Goal: Go to known website: Go to known website

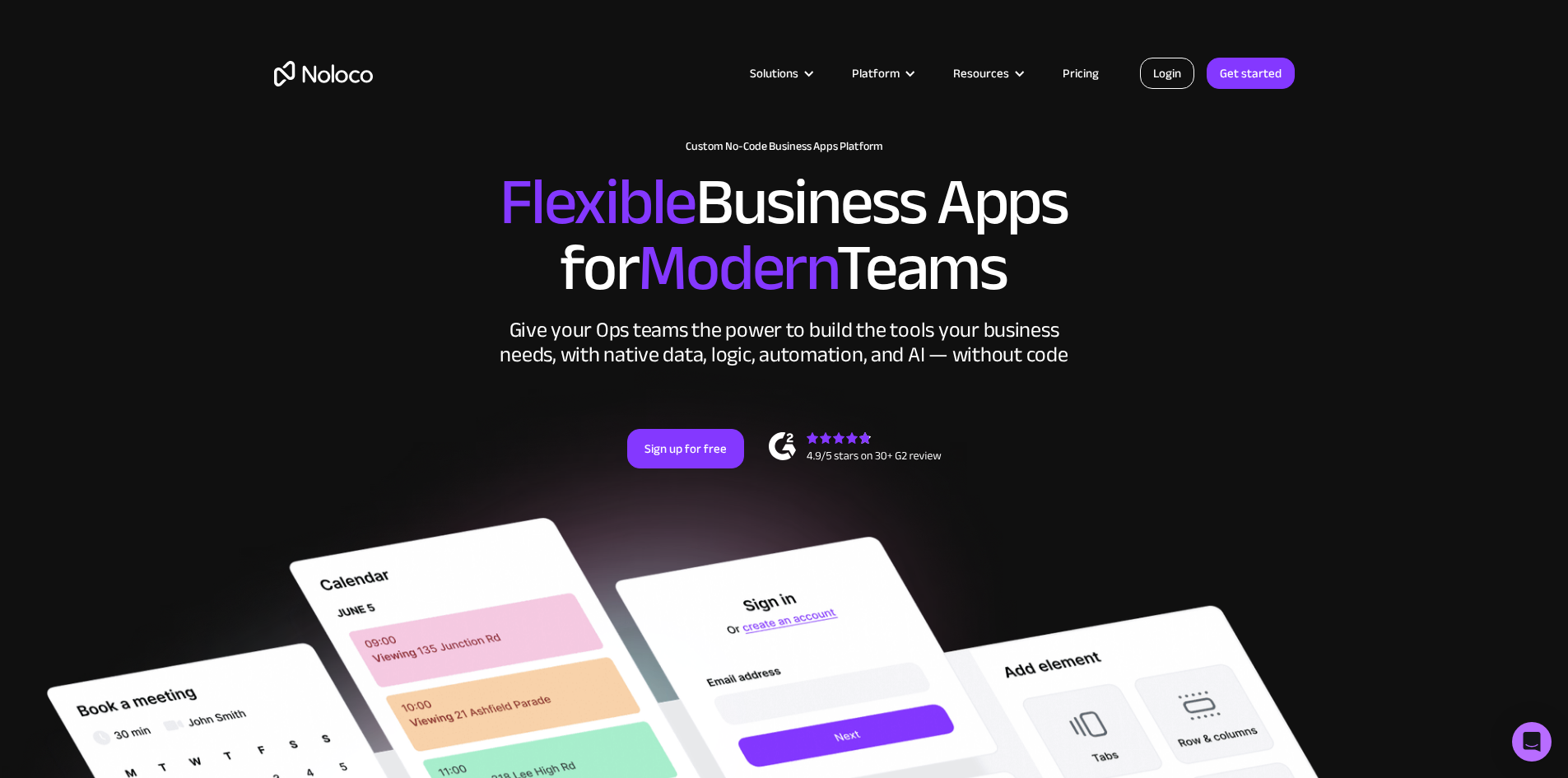
click at [1187, 80] on link "Login" at bounding box center [1166, 73] width 54 height 31
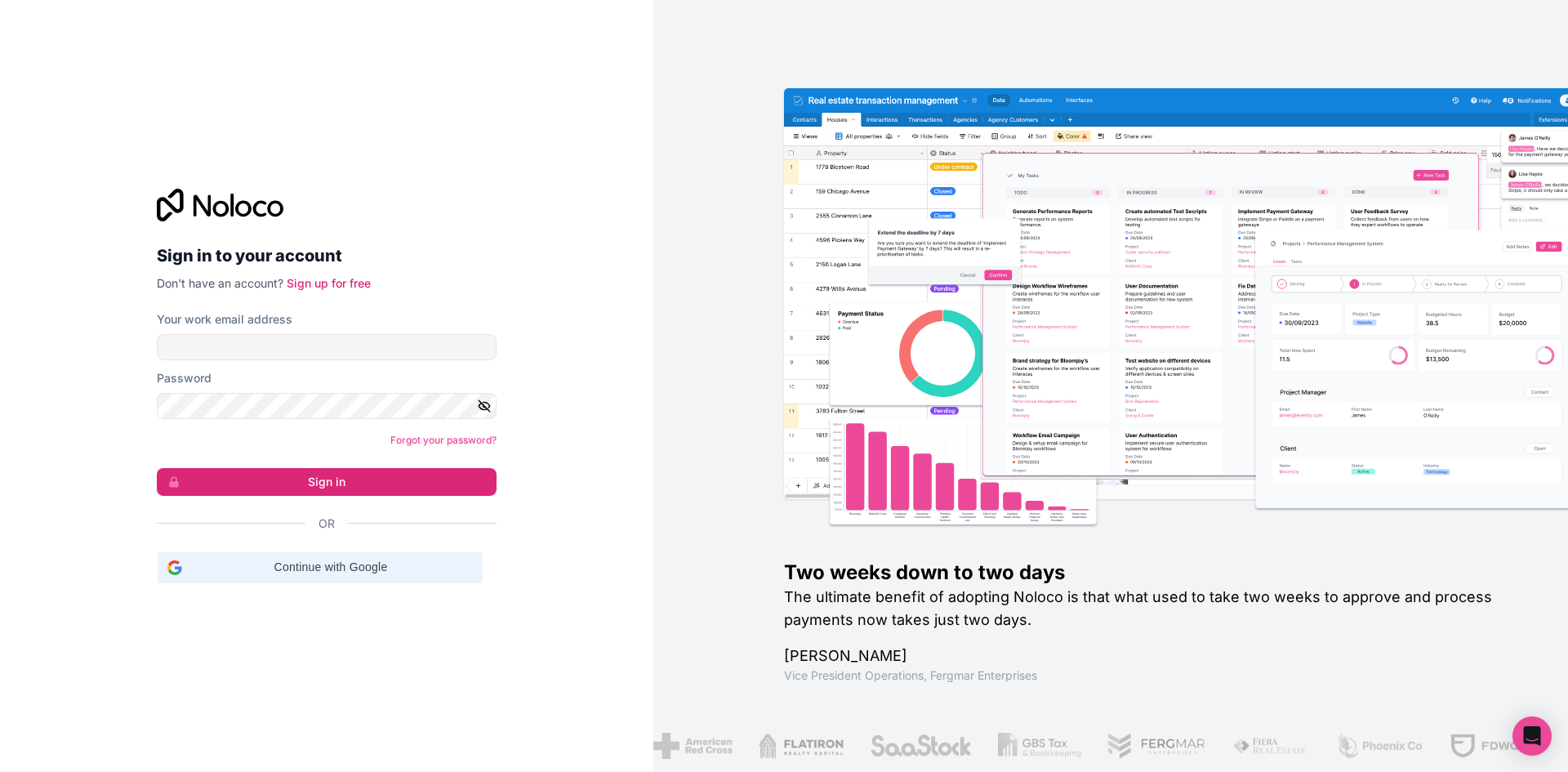
click at [317, 566] on span "Continue with Google" at bounding box center [330, 568] width 284 height 17
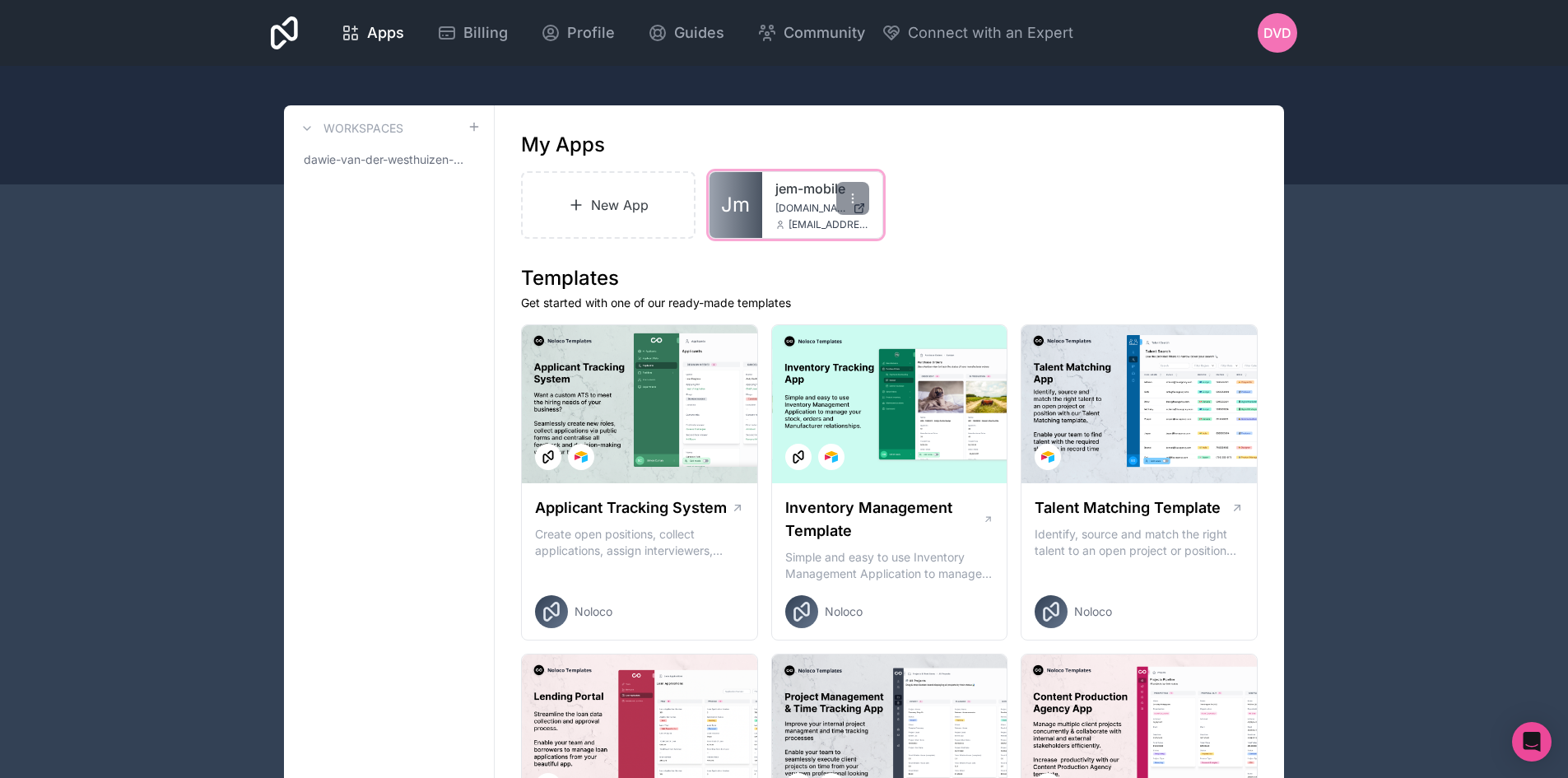
click at [754, 207] on link "Jm" at bounding box center [736, 205] width 53 height 66
